Goal: Use online tool/utility: Utilize a website feature to perform a specific function

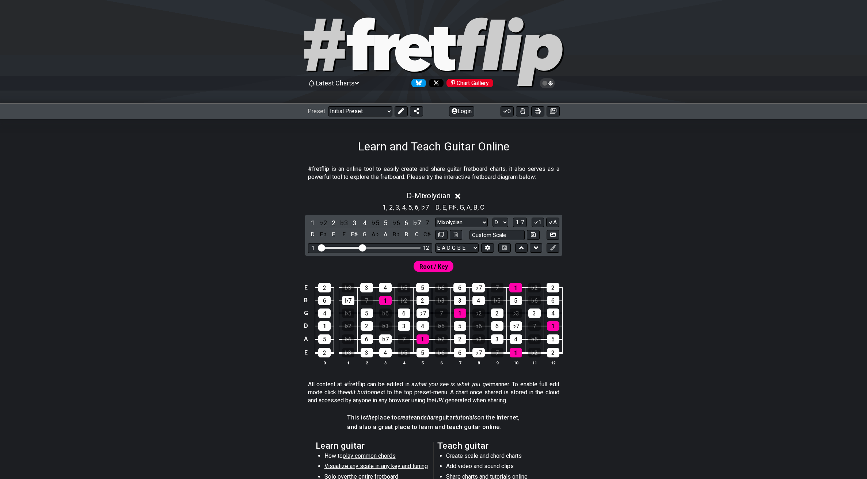
select select "Mixolydian"
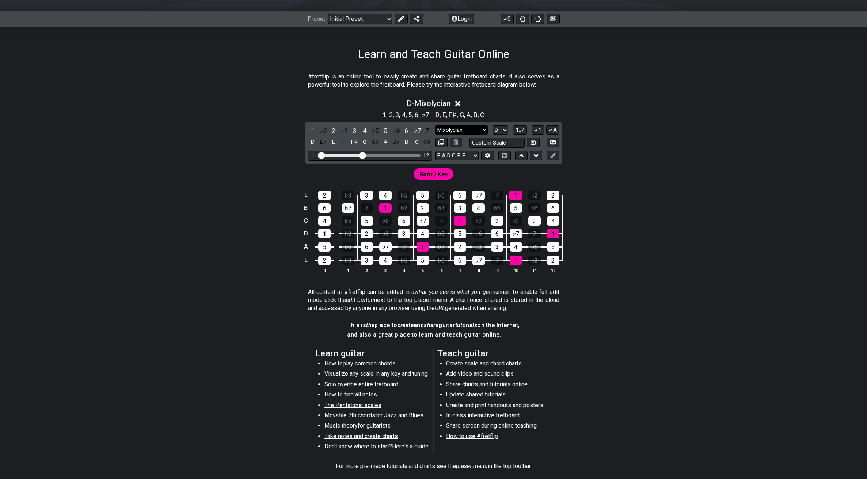
click at [483, 128] on select "Minor Pentatonic Click to edit Minor Pentatonic Major Pentatonic Minor Blues Ma…" at bounding box center [461, 130] width 53 height 10
click at [501, 126] on select "A♭ A A♯ B♭ B C C♯ D♭ D D♯ E♭ E F F♯ G♭ G G♯" at bounding box center [500, 130] width 16 height 10
select select "A"
click at [492, 125] on select "A♭ A A♯ B♭ B C C♯ D♭ D D♯ E♭ E F F♯ G♭ G G♯" at bounding box center [500, 130] width 16 height 10
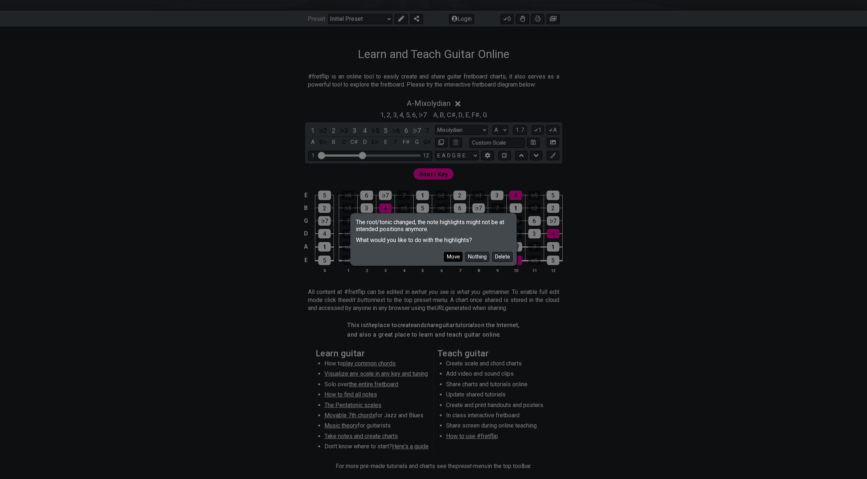
click at [458, 253] on button "Move" at bounding box center [453, 257] width 19 height 10
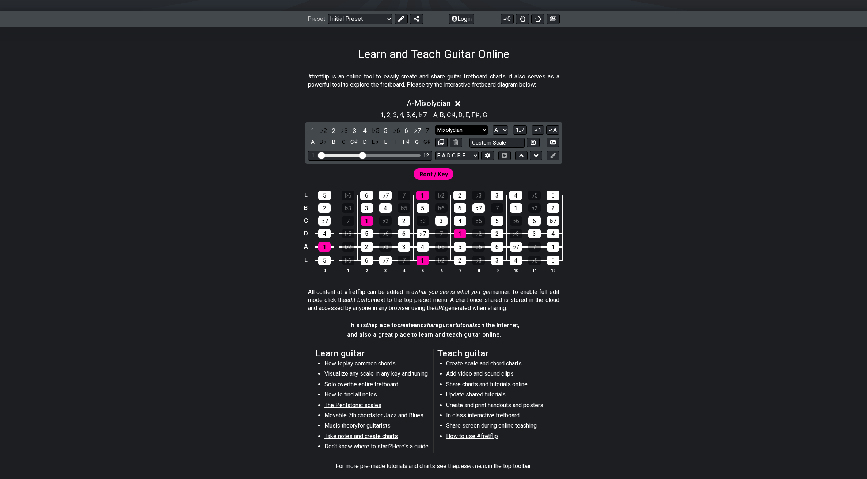
click at [478, 128] on select "Minor Pentatonic Click to edit Minor Pentatonic Major Pentatonic Minor Blues Ma…" at bounding box center [461, 130] width 53 height 10
click at [435, 125] on select "Minor Pentatonic Click to edit Minor Pentatonic Major Pentatonic Minor Blues Ma…" at bounding box center [461, 130] width 53 height 10
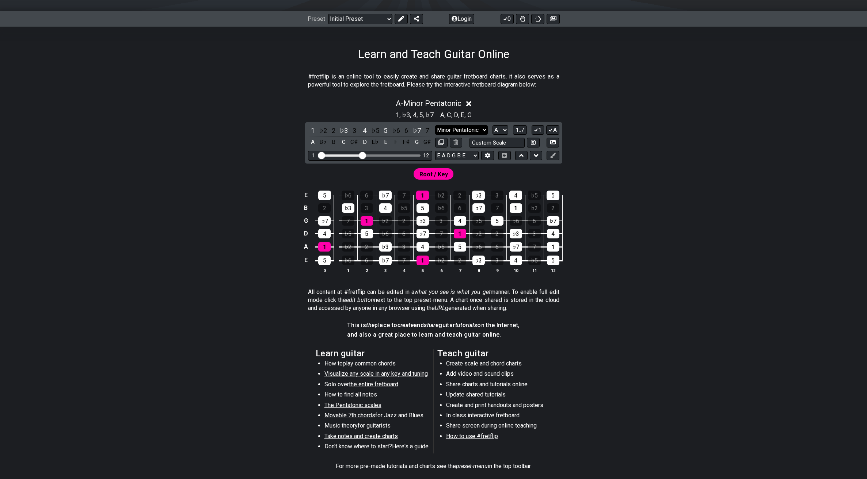
click at [478, 130] on select "Minor Pentatonic Click to edit Minor Pentatonic Major Pentatonic Minor Blues Ma…" at bounding box center [461, 130] width 53 height 10
select select "Major / [PERSON_NAME]"
click at [435, 125] on select "Minor Pentatonic Click to edit Minor Pentatonic Major Pentatonic Minor Blues Ma…" at bounding box center [461, 130] width 53 height 10
